Goal: Task Accomplishment & Management: Manage account settings

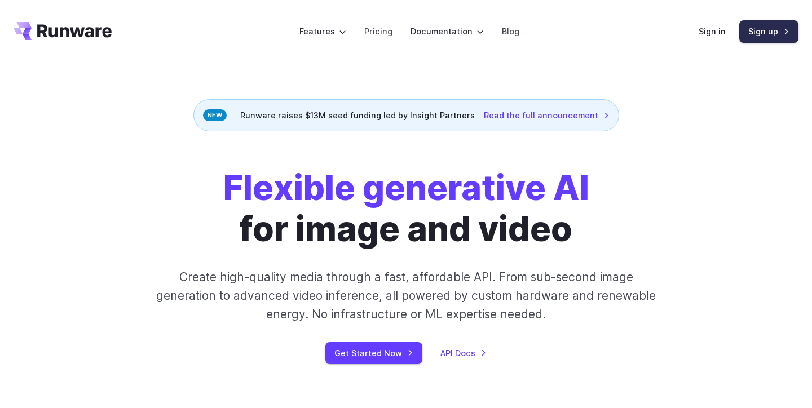
click at [777, 28] on link "Sign up" at bounding box center [768, 31] width 59 height 22
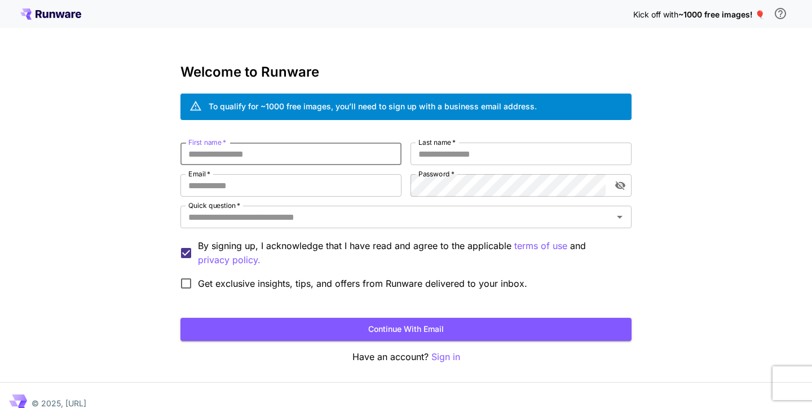
click at [289, 153] on input "First name   *" at bounding box center [290, 154] width 221 height 23
click at [288, 155] on input "First name   *" at bounding box center [290, 154] width 221 height 23
type input "*****"
type input "*******"
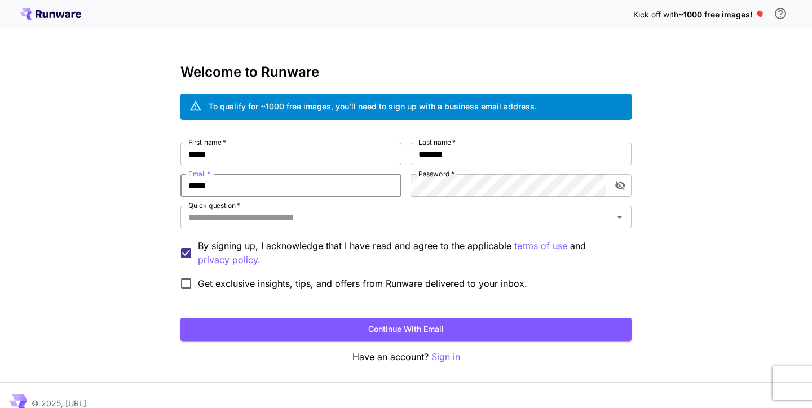
type input "**********"
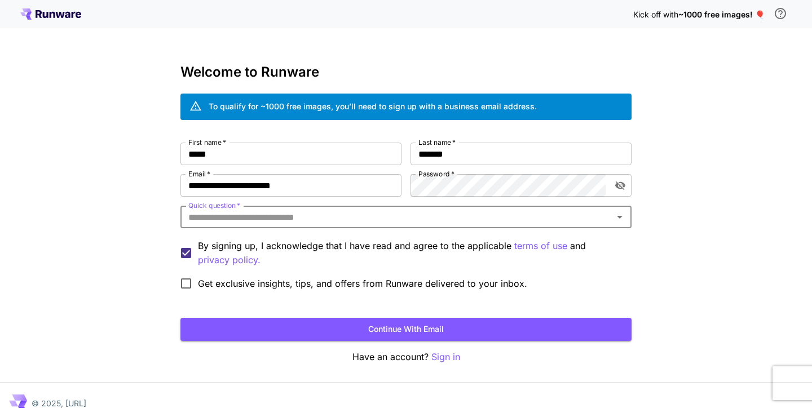
click at [264, 219] on input "Quick question   *" at bounding box center [397, 217] width 426 height 16
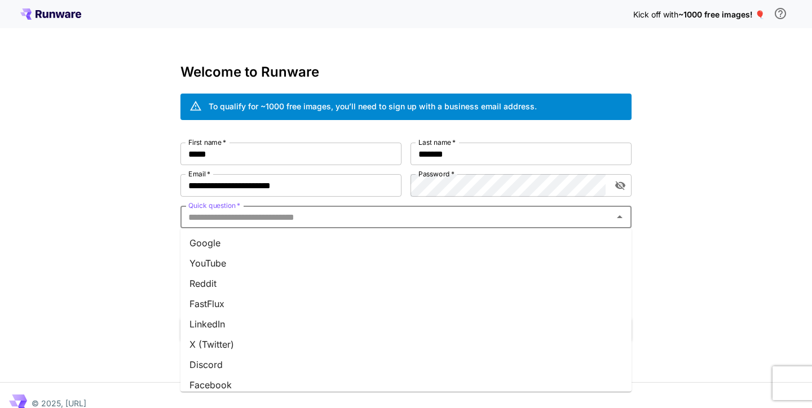
click at [246, 237] on li "Google" at bounding box center [405, 243] width 451 height 20
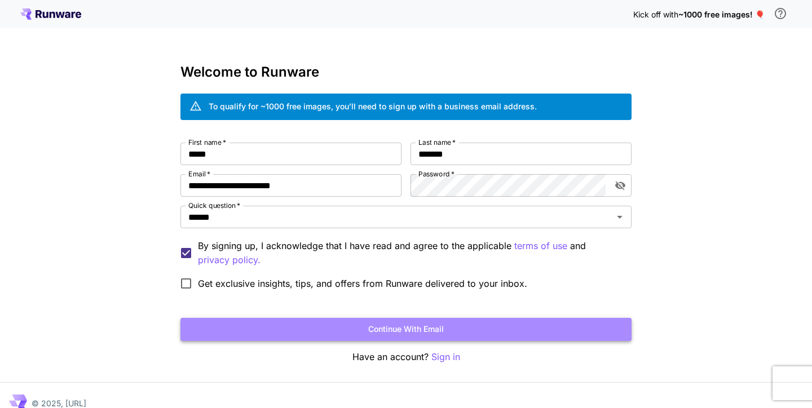
click at [353, 325] on button "Continue with email" at bounding box center [405, 329] width 451 height 23
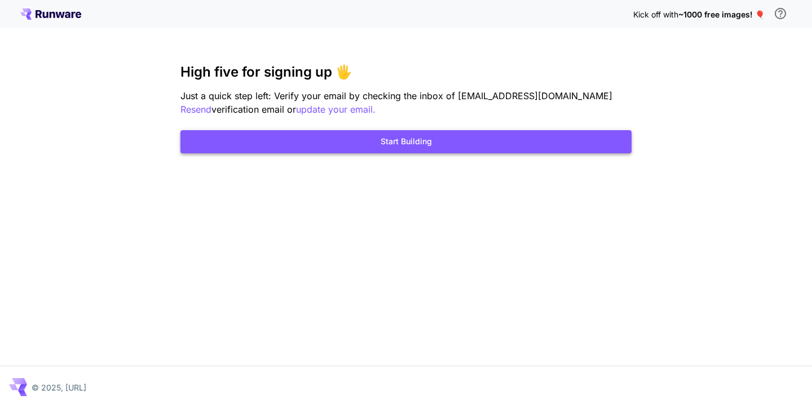
click at [427, 146] on button "Start Building" at bounding box center [405, 141] width 451 height 23
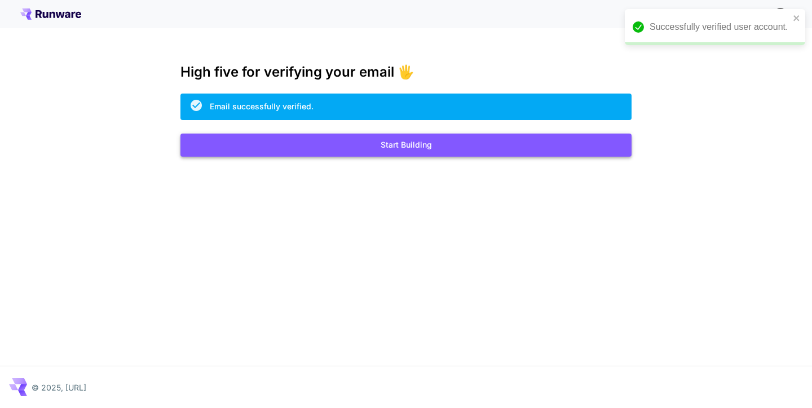
click at [423, 145] on button "Start Building" at bounding box center [405, 145] width 451 height 23
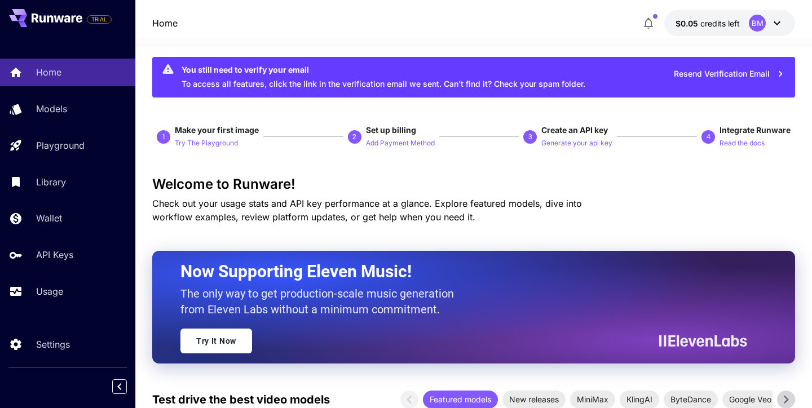
scroll to position [16, 0]
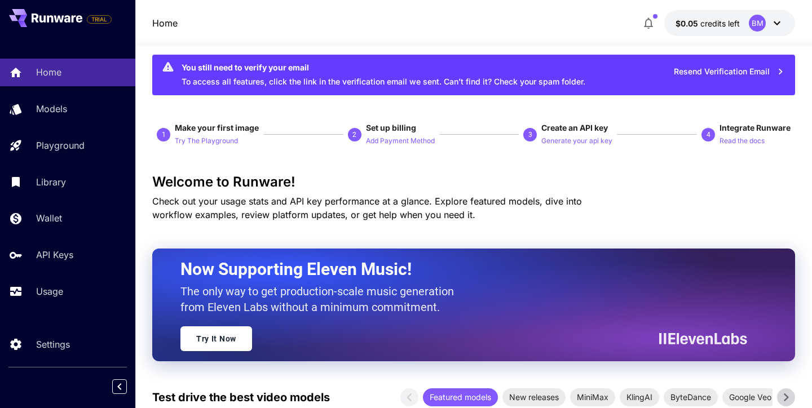
click at [763, 33] on div at bounding box center [473, 40] width 676 height 14
click at [774, 22] on icon at bounding box center [776, 23] width 7 height 4
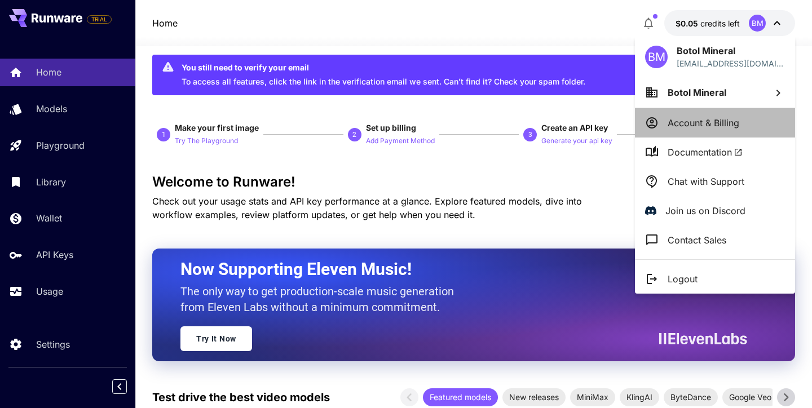
click at [715, 125] on p "Account & Billing" at bounding box center [703, 123] width 72 height 14
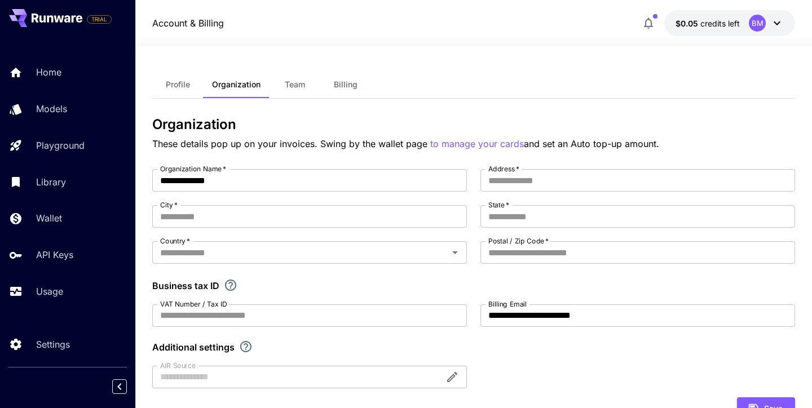
click at [340, 90] on button "Billing" at bounding box center [345, 84] width 51 height 27
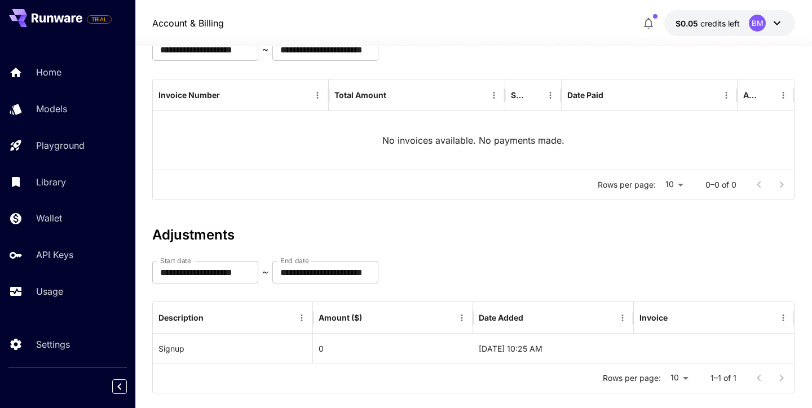
scroll to position [131, 0]
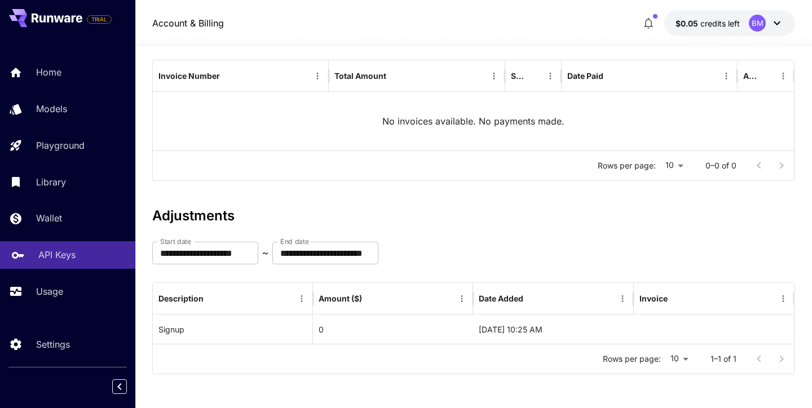
click at [48, 254] on p "API Keys" at bounding box center [56, 255] width 37 height 14
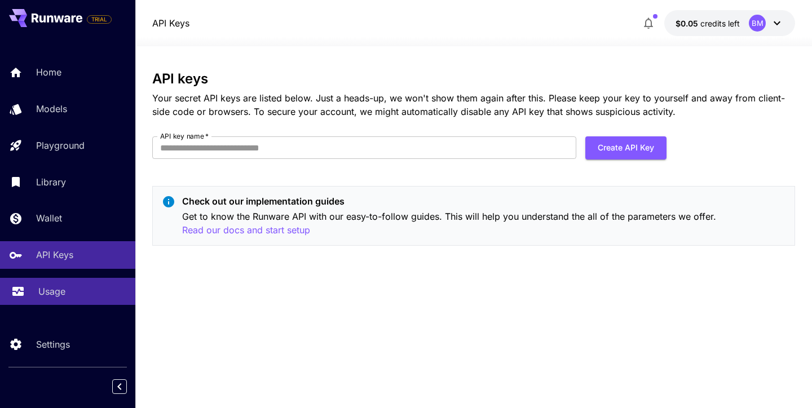
click at [50, 292] on p "Usage" at bounding box center [51, 292] width 27 height 14
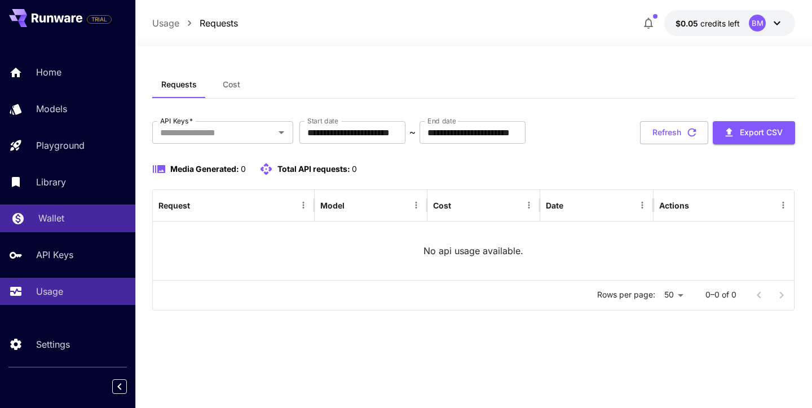
click at [57, 221] on p "Wallet" at bounding box center [51, 218] width 26 height 14
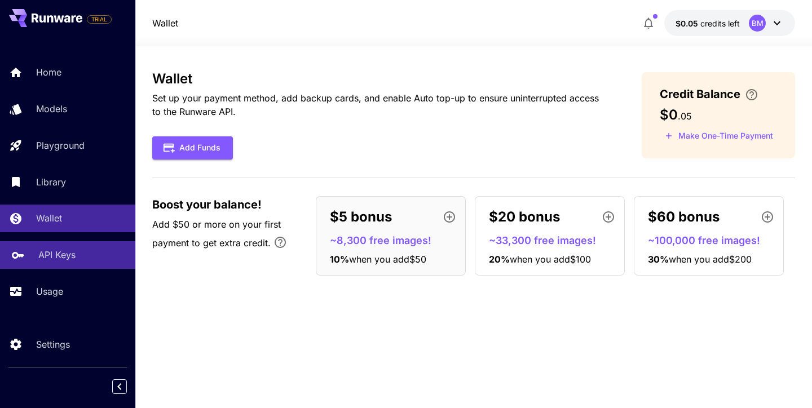
click at [62, 262] on p "API Keys" at bounding box center [56, 255] width 37 height 14
